Goal: Task Accomplishment & Management: Use online tool/utility

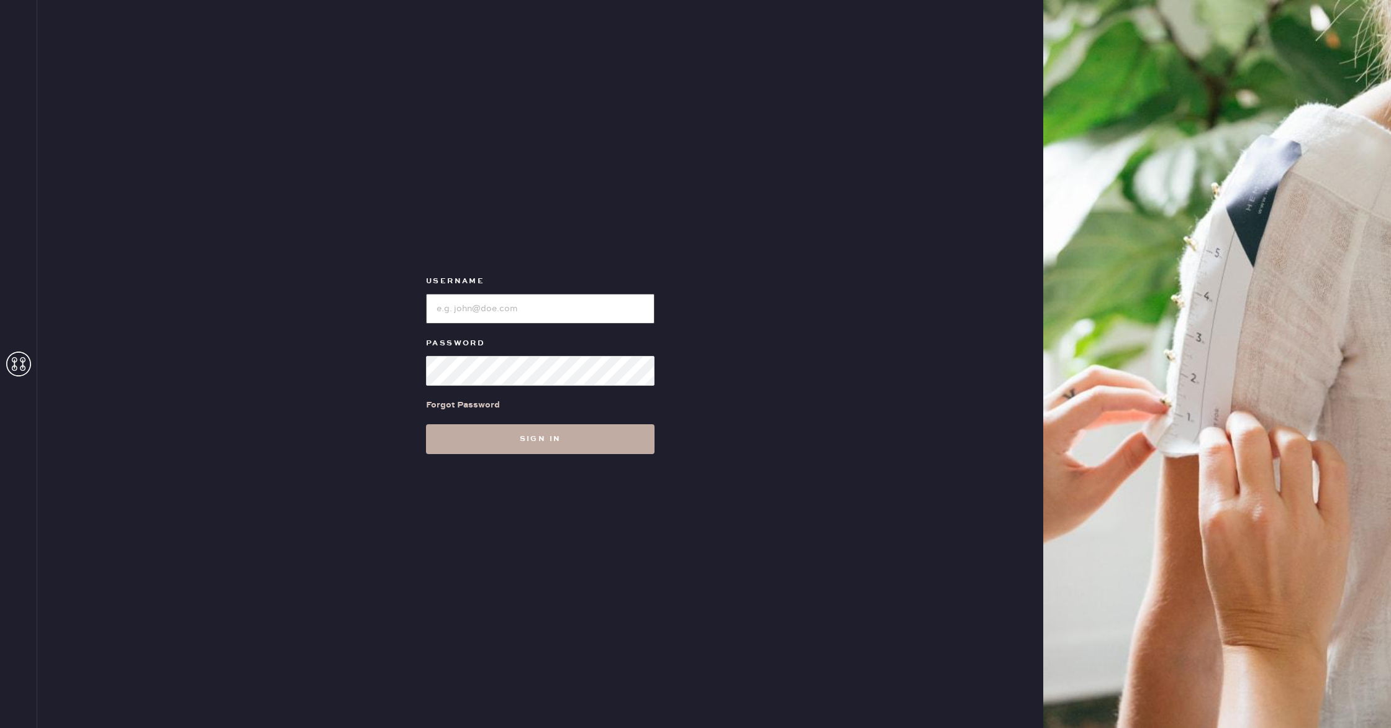
type input "reformationflatiron"
click at [478, 438] on button "Sign in" at bounding box center [540, 439] width 229 height 30
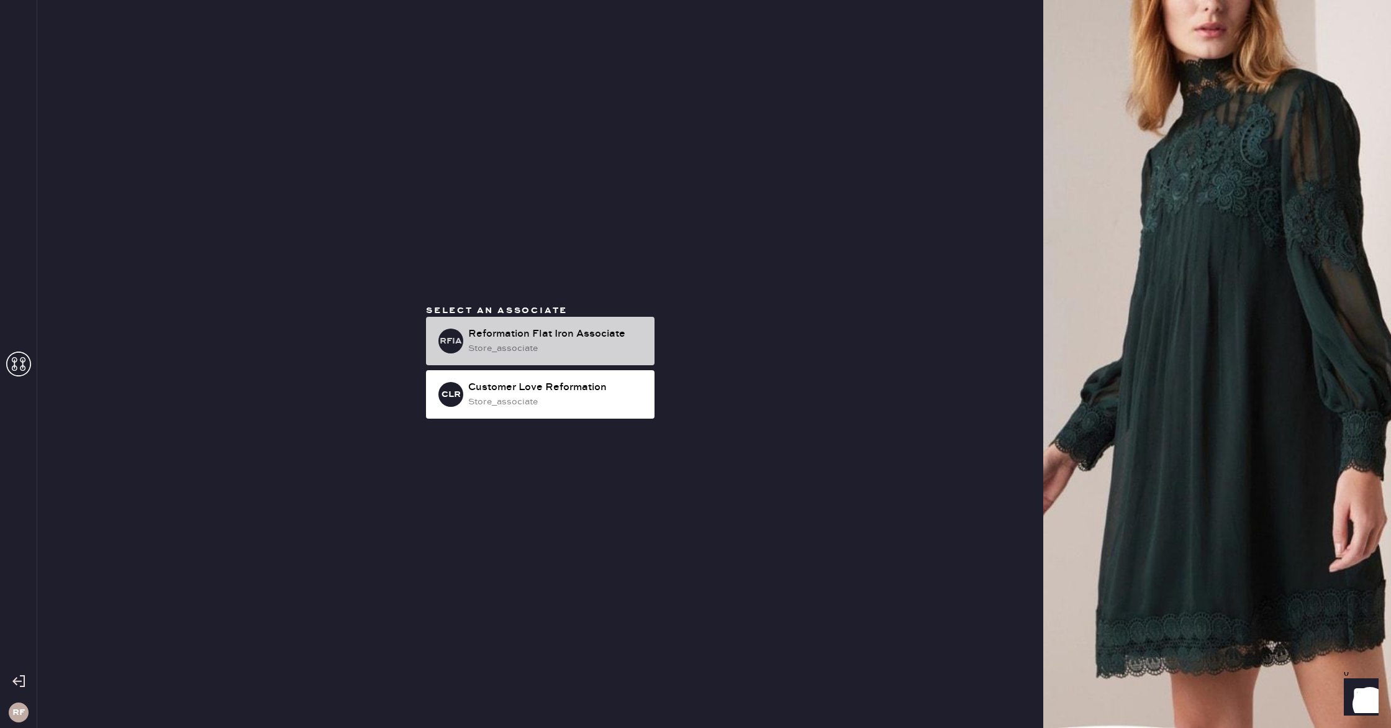
click at [538, 340] on div "Reformation Flat Iron Associate" at bounding box center [556, 334] width 176 height 15
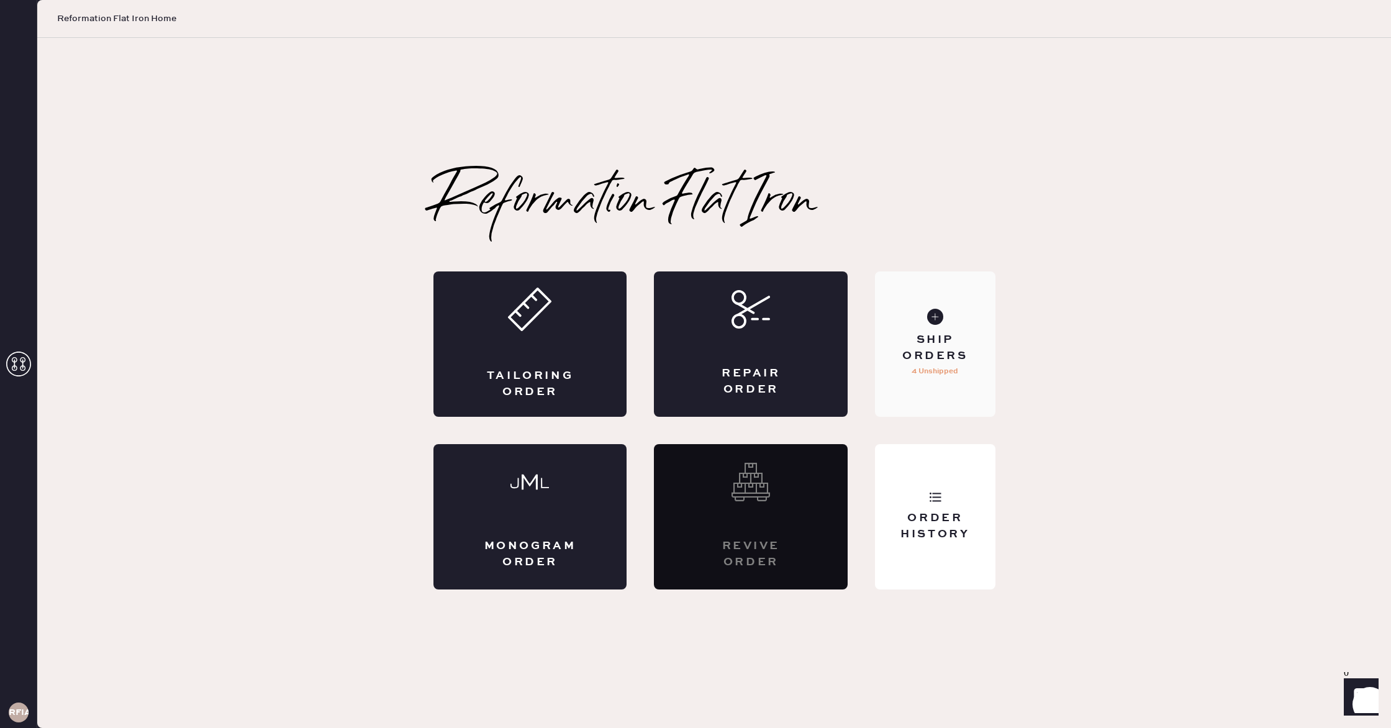
click at [954, 373] on p "4 Unshipped" at bounding box center [935, 371] width 47 height 15
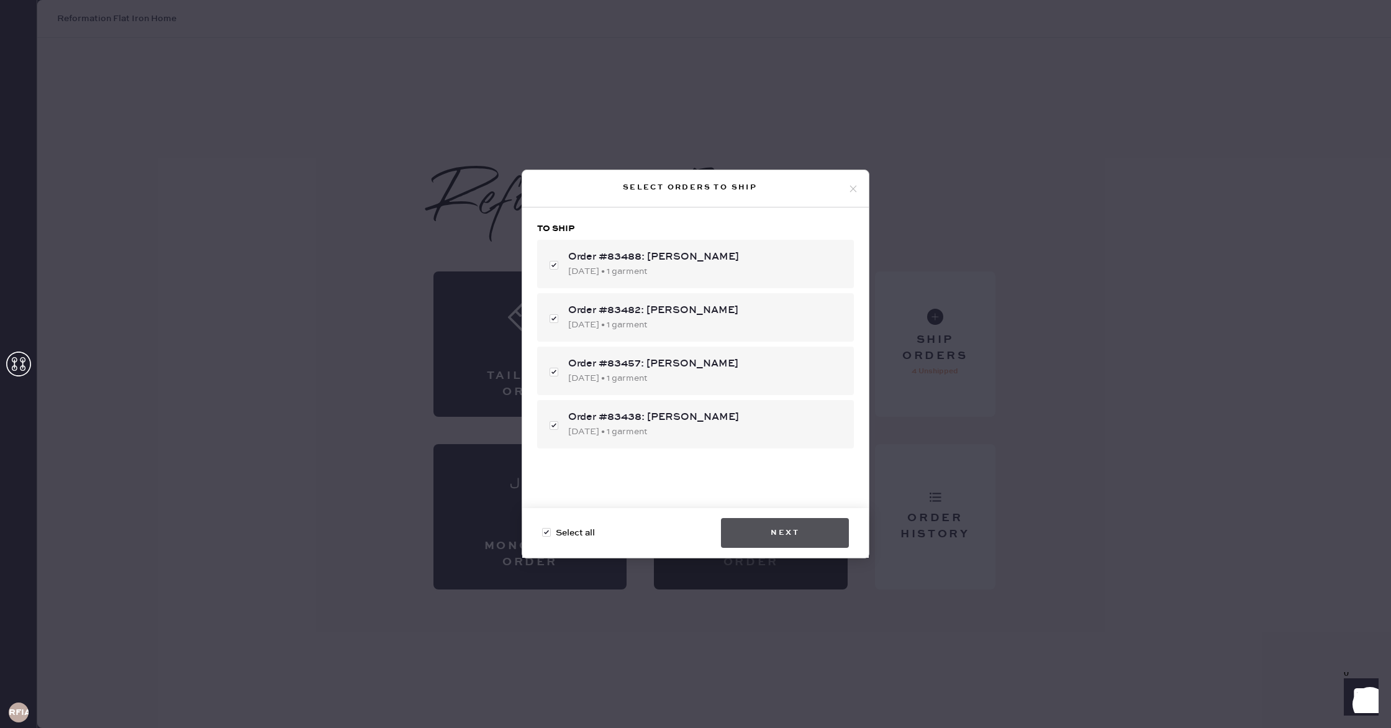
click at [777, 537] on button "Next" at bounding box center [785, 533] width 128 height 30
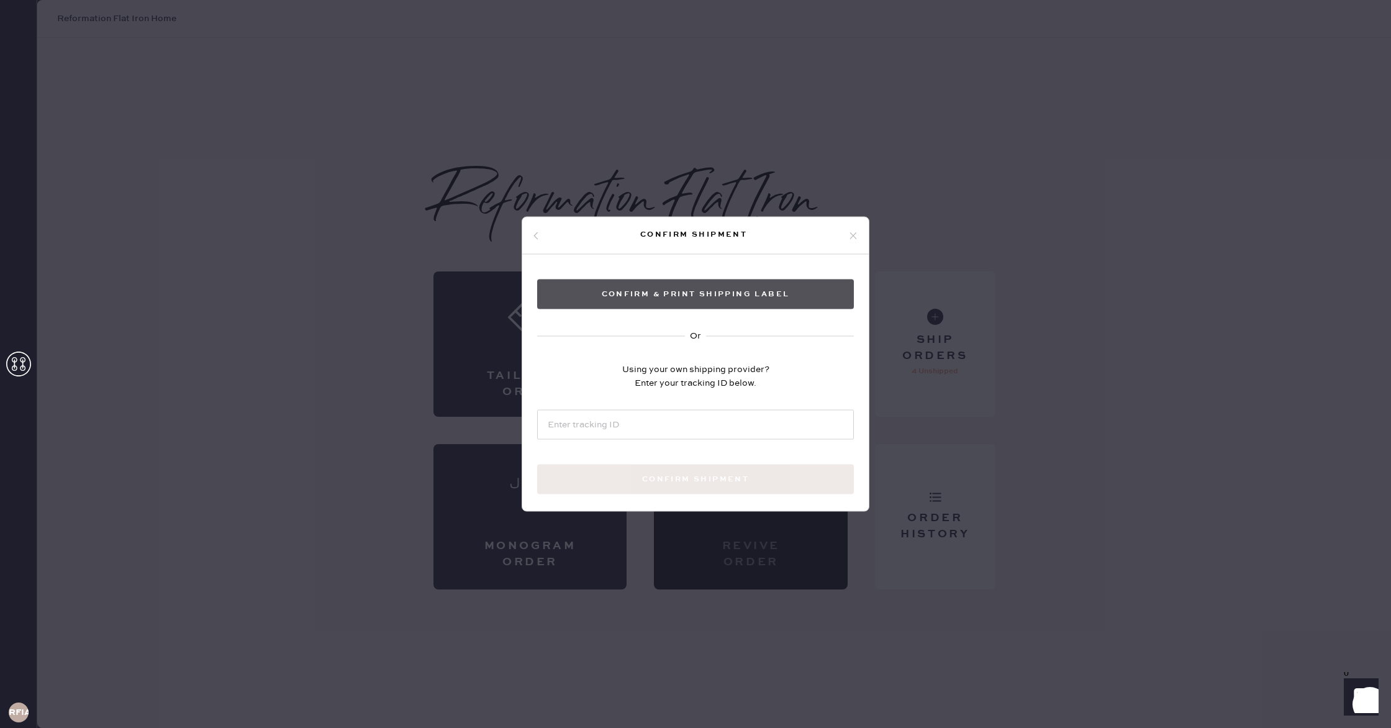
click at [761, 304] on button "Confirm & Print shipping label" at bounding box center [695, 294] width 317 height 30
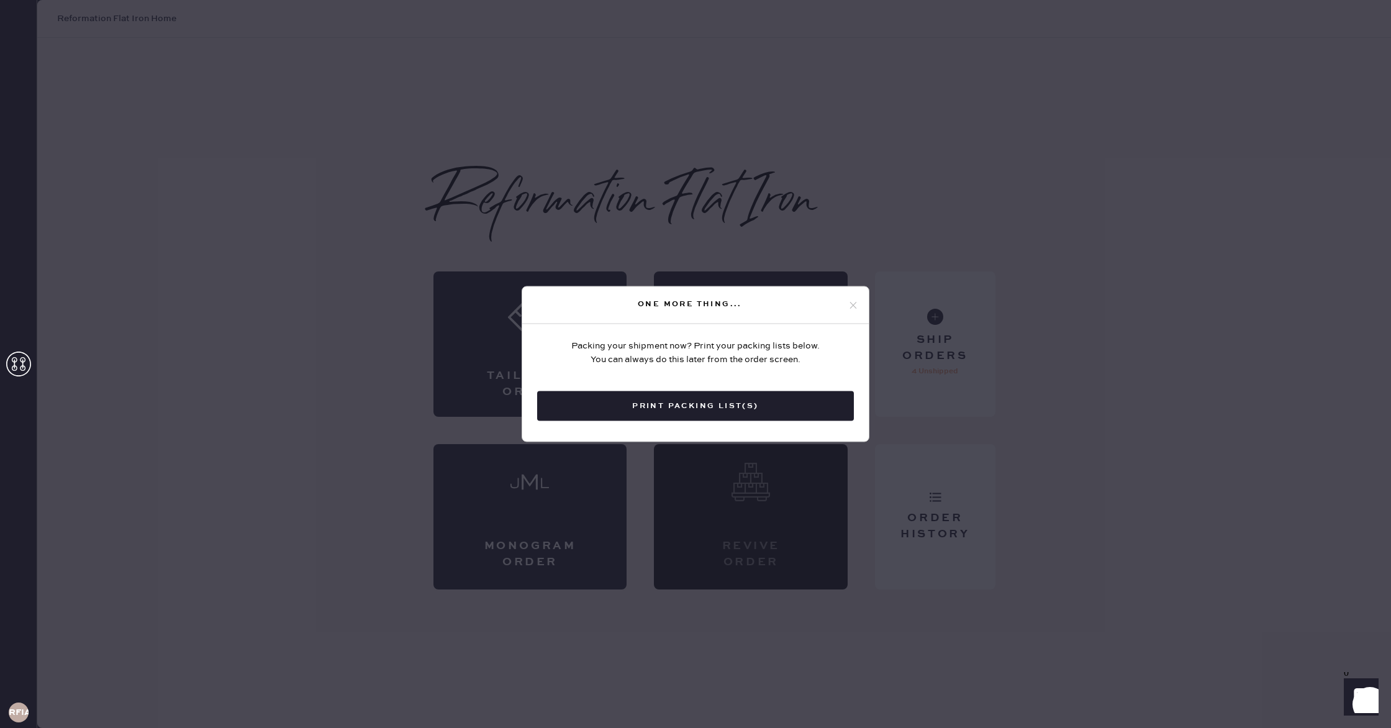
click at [809, 416] on button "Print Packing List(s)" at bounding box center [695, 406] width 317 height 30
